Goal: Task Accomplishment & Management: Manage account settings

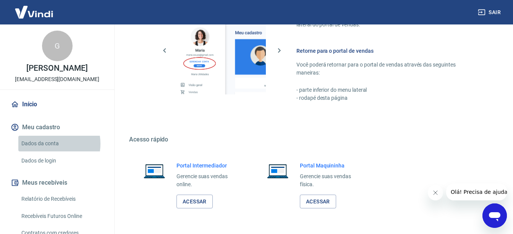
click at [49, 143] on link "Dados da conta" at bounding box center [61, 143] width 87 height 16
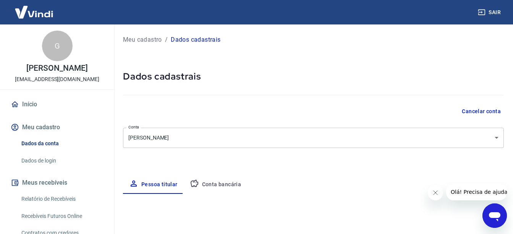
select select "SP"
select select "business"
click at [210, 181] on button "Conta bancária" at bounding box center [216, 184] width 64 height 18
select select "1"
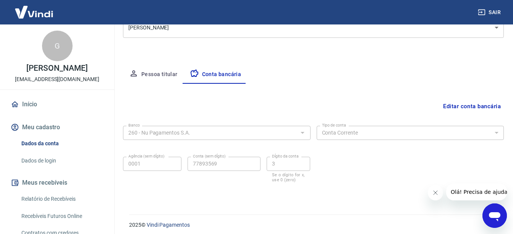
scroll to position [114, 0]
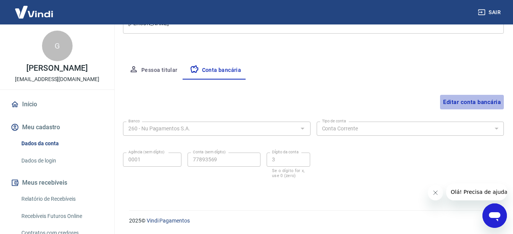
click at [477, 102] on button "Editar conta bancária" at bounding box center [472, 102] width 64 height 15
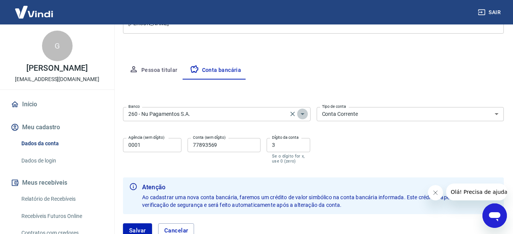
click at [304, 113] on icon "Abrir" at bounding box center [302, 113] width 9 height 9
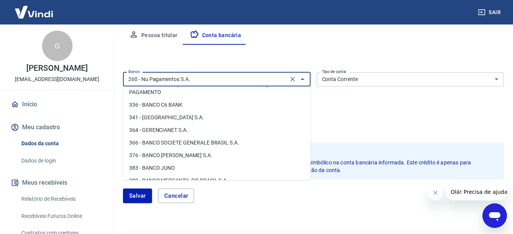
scroll to position [756, 0]
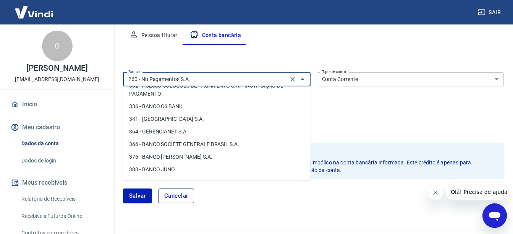
click at [176, 197] on button "Cancelar" at bounding box center [176, 195] width 36 height 15
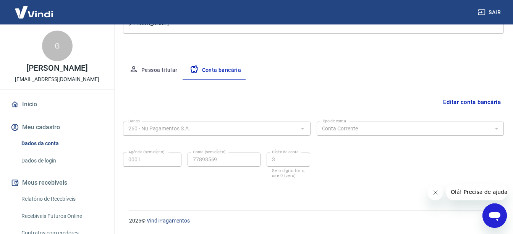
scroll to position [114, 0]
click at [230, 105] on div "Editar conta bancária" at bounding box center [313, 102] width 380 height 15
